Goal: Find specific page/section: Find specific page/section

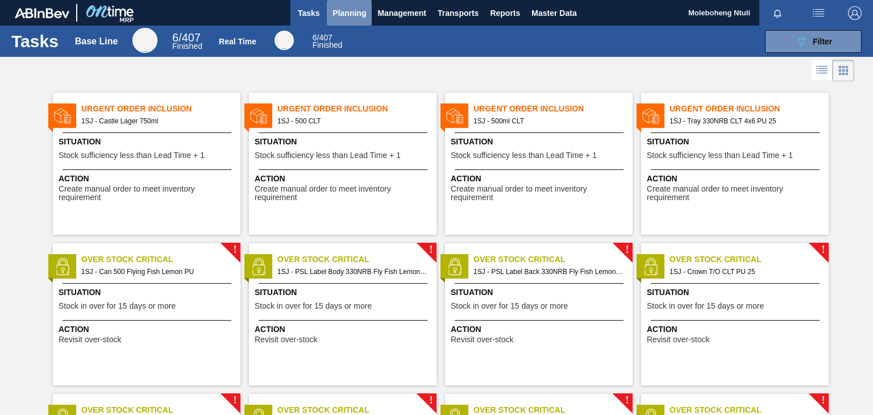
click at [345, 16] on span "Planning" at bounding box center [350, 13] width 34 height 14
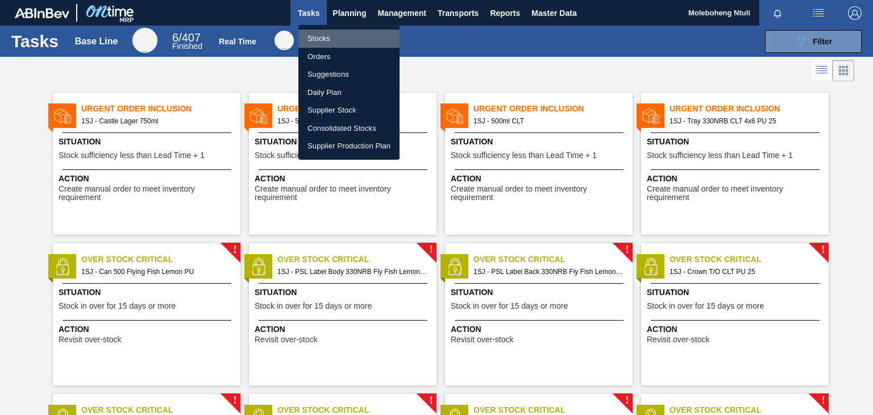
click at [327, 35] on li "Stocks" at bounding box center [348, 39] width 101 height 18
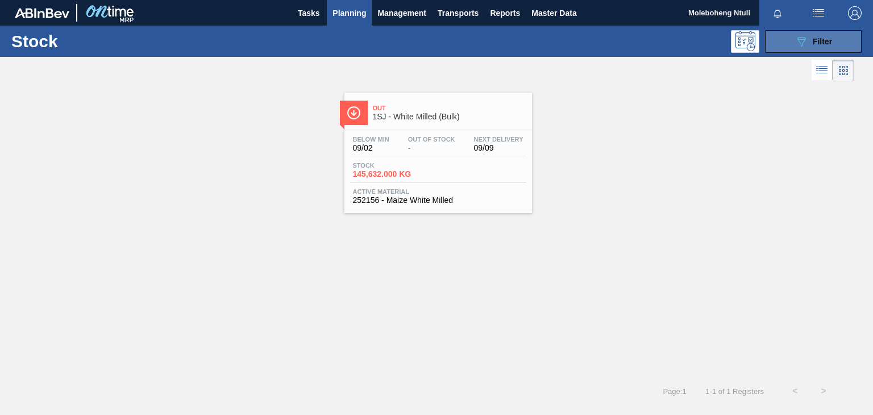
click at [825, 45] on span "Filter" at bounding box center [822, 41] width 19 height 9
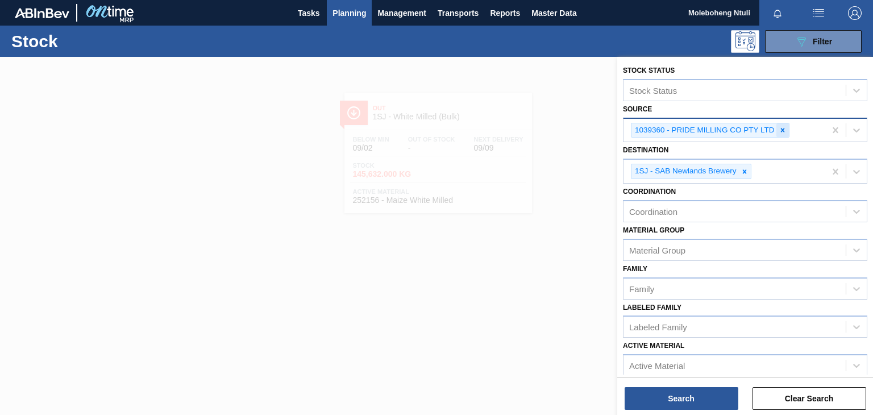
drag, startPoint x: 784, startPoint y: 131, endPoint x: 729, endPoint y: 128, distance: 55.2
click at [784, 130] on icon at bounding box center [783, 130] width 8 height 8
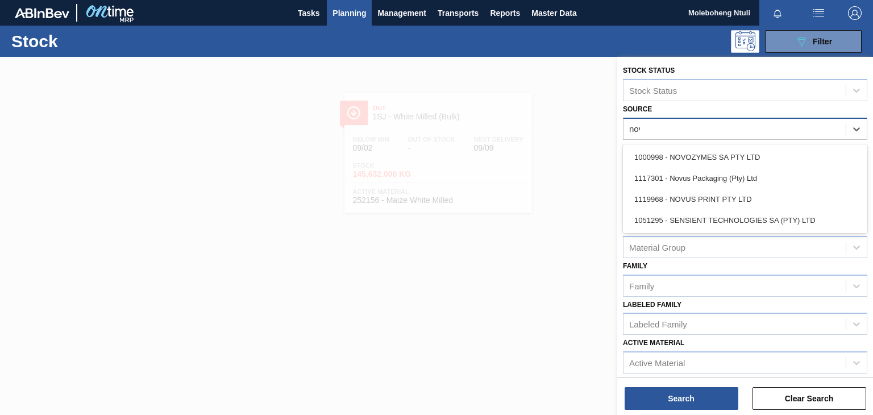
type input "novo"
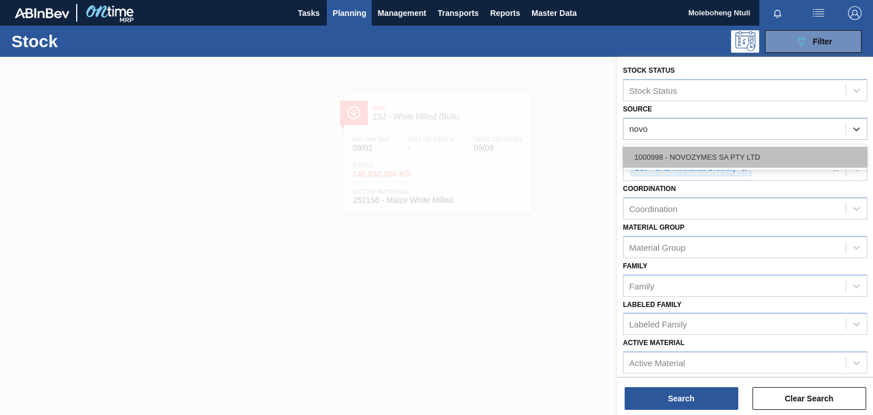
click at [757, 159] on div "1000998 - NOVOZYMES SA PTY LTD" at bounding box center [745, 157] width 244 height 21
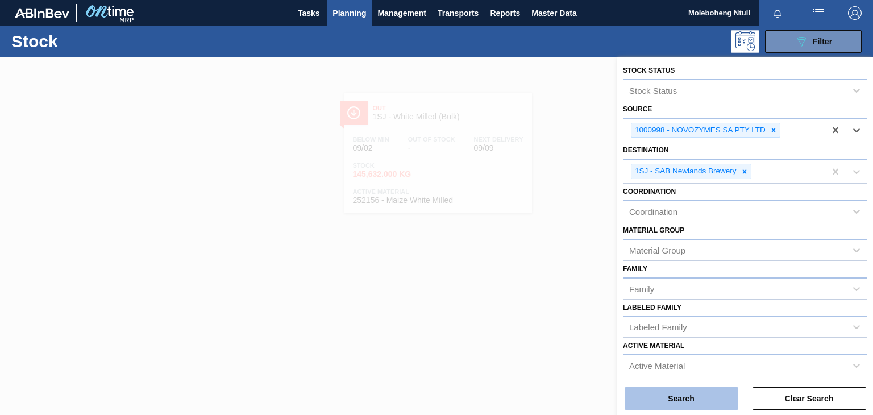
click at [696, 403] on button "Search" at bounding box center [682, 398] width 114 height 23
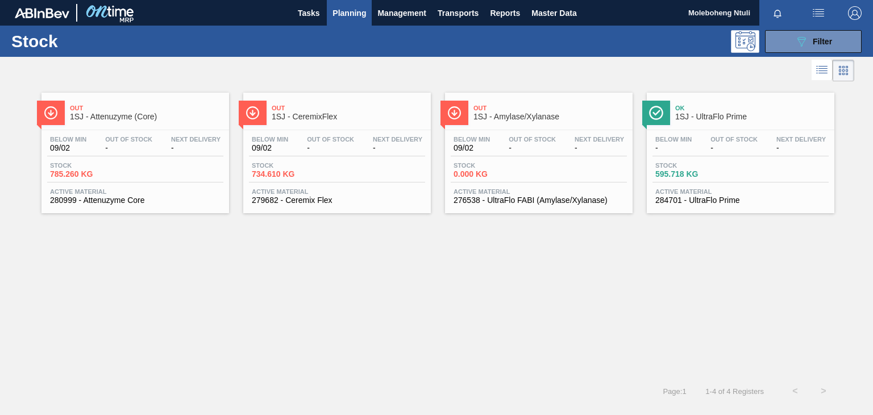
click at [161, 117] on span "1SJ - Attenuzyme (Core)" at bounding box center [146, 117] width 153 height 9
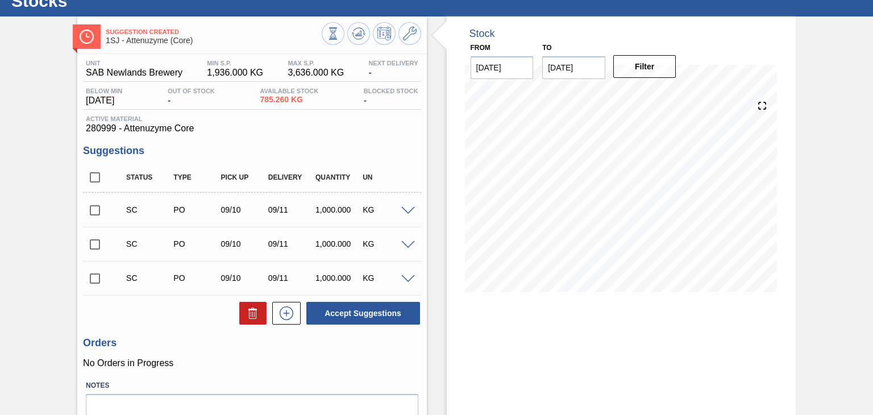
scroll to position [96, 0]
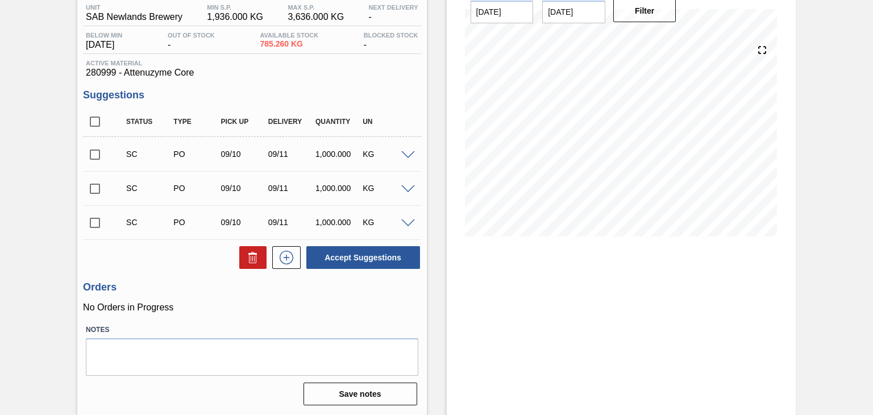
click at [313, 309] on p "No Orders in Progress" at bounding box center [252, 307] width 338 height 10
